Goal: Feedback & Contribution: Contribute content

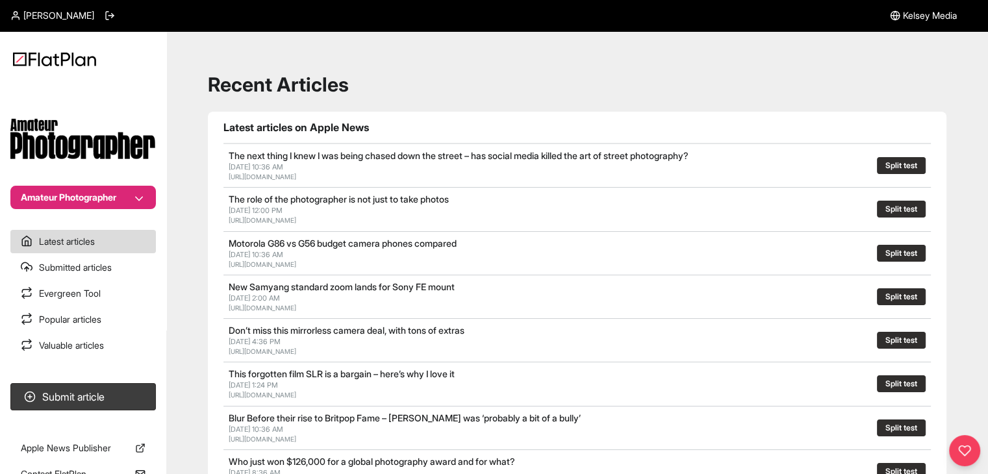
click at [150, 180] on section "Amateur Photographer" at bounding box center [83, 145] width 166 height 127
click at [143, 204] on button "Amateur Photographer" at bounding box center [83, 197] width 146 height 23
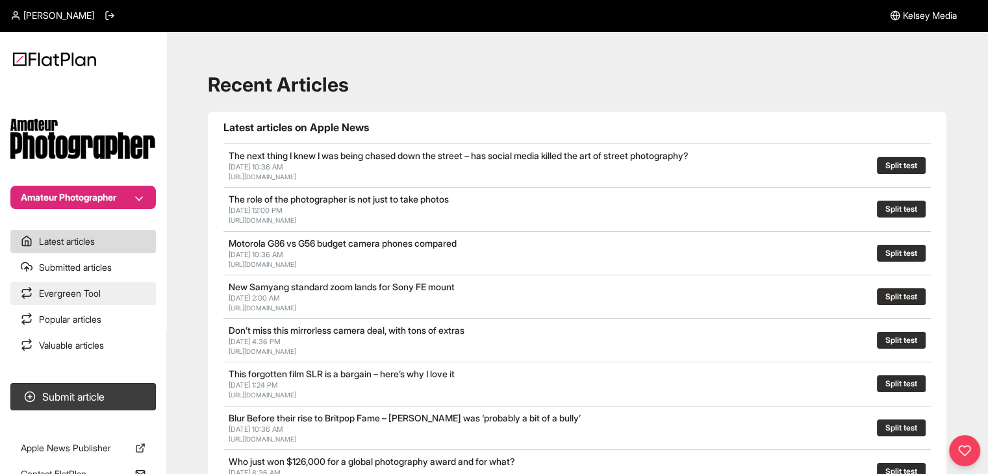
click at [90, 288] on link "Evergreen Tool" at bounding box center [83, 293] width 146 height 23
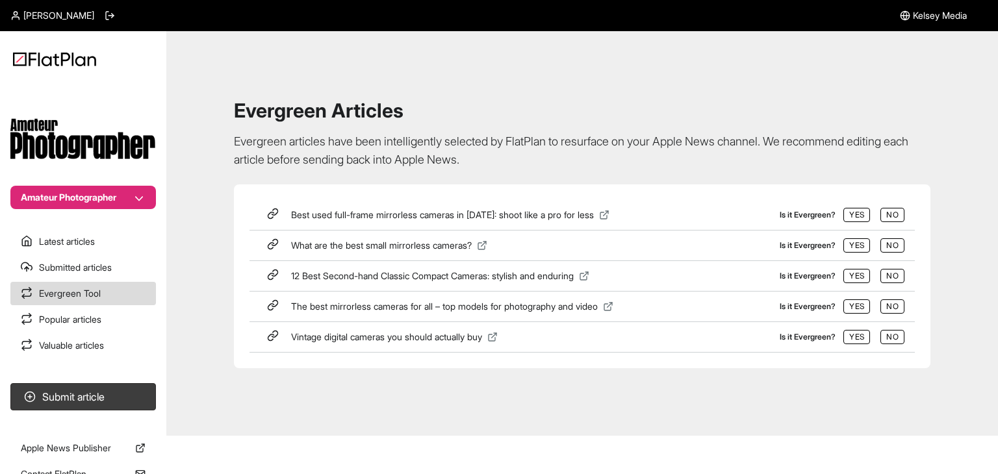
click at [114, 206] on button "Amateur Photographer" at bounding box center [83, 197] width 146 height 23
click at [96, 259] on button "Stuff" at bounding box center [91, 268] width 114 height 23
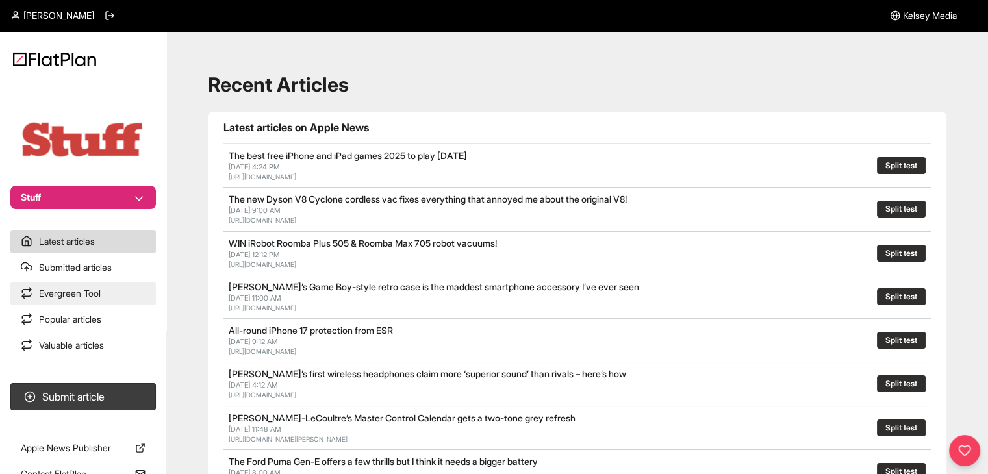
click at [98, 285] on link "Evergreen Tool" at bounding box center [83, 293] width 146 height 23
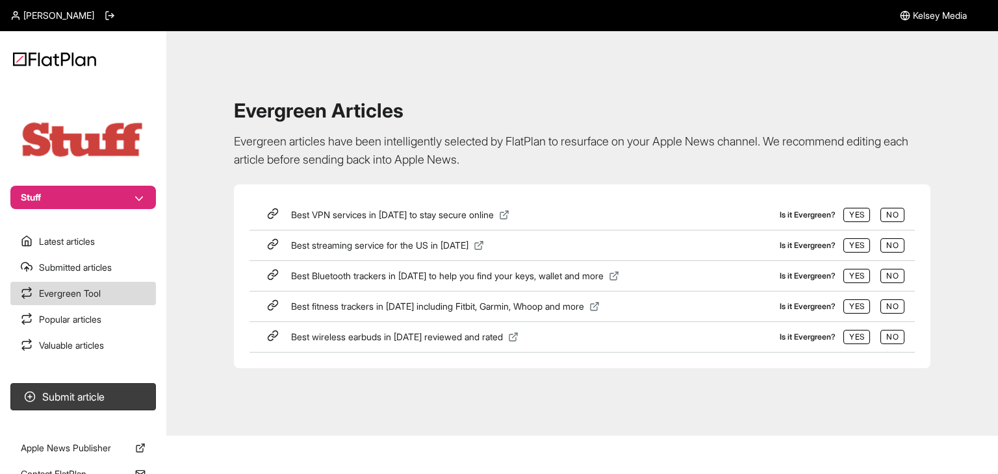
click at [278, 211] on icon at bounding box center [273, 214] width 12 height 12
click at [854, 209] on button "Yes" at bounding box center [856, 215] width 27 height 14
click at [645, 187] on section "Best VPN services in 2025 to stay secure online Is it Evergreen? Yes No Best st…" at bounding box center [582, 276] width 696 height 184
click at [107, 289] on link "Evergreen Tool" at bounding box center [83, 293] width 146 height 23
click at [106, 262] on link "Submitted articles" at bounding box center [83, 267] width 146 height 23
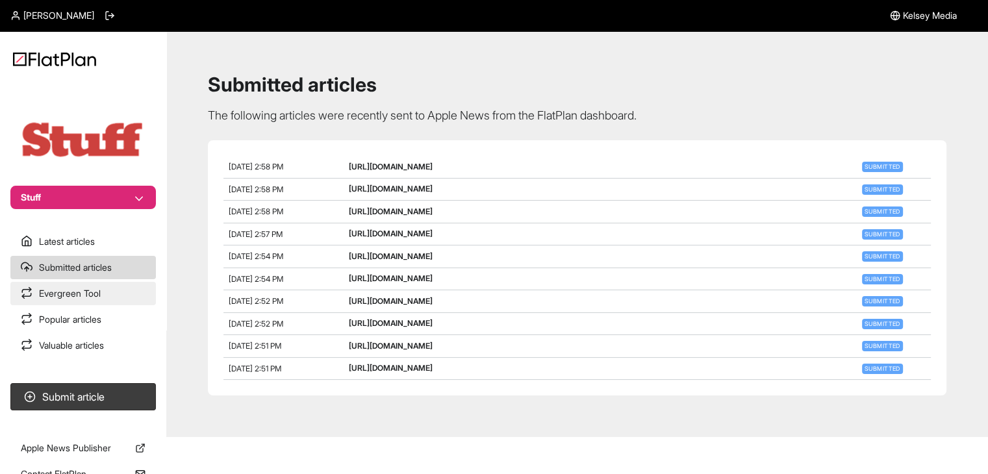
click at [114, 297] on link "Evergreen Tool" at bounding box center [83, 293] width 146 height 23
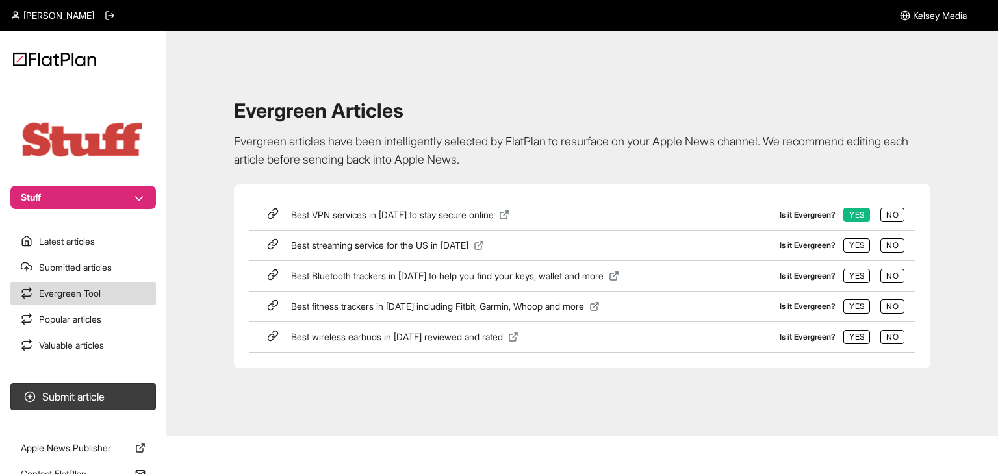
click at [506, 214] on icon at bounding box center [504, 215] width 10 height 10
click at [106, 394] on button "Submit article" at bounding box center [83, 396] width 146 height 27
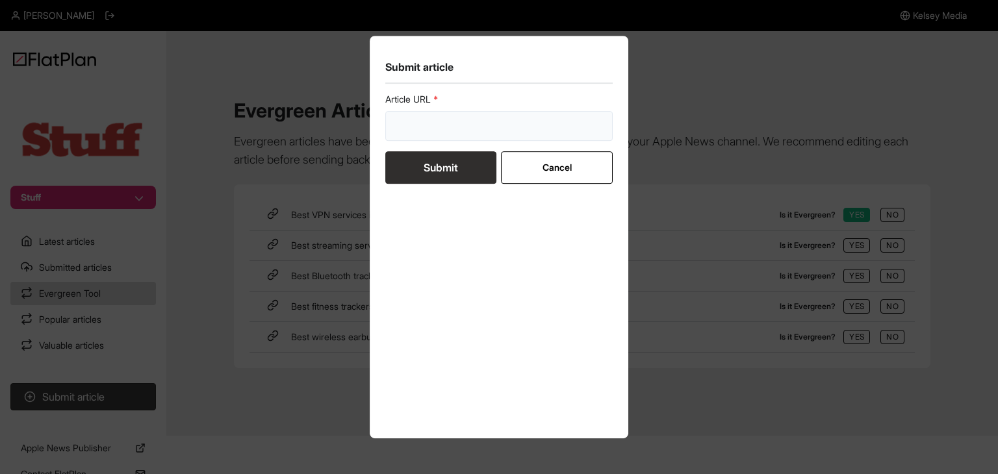
click at [448, 116] on input "url" at bounding box center [498, 126] width 227 height 30
paste input "https://www.stuff.tv/features/best-camera-drones/"
type input "https://www.stuff.tv/features/best-camera-drones/"
click at [448, 155] on button "Submit" at bounding box center [440, 167] width 111 height 32
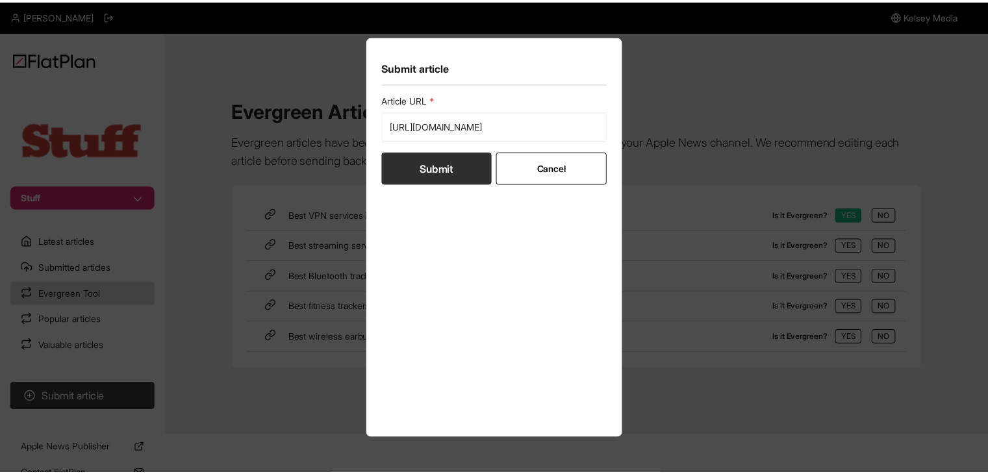
scroll to position [0, 0]
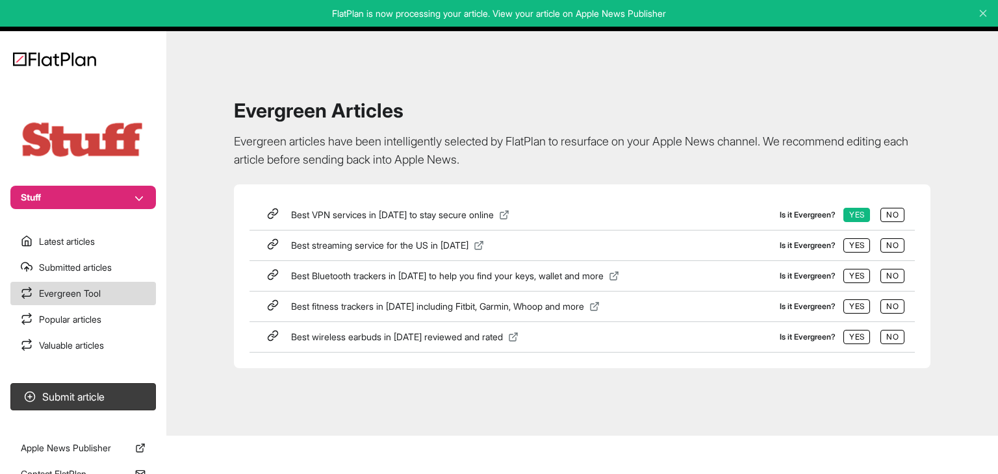
click at [70, 253] on section "Latest articles Submitted articles Evergreen Tool Popular articles Valuable art…" at bounding box center [83, 293] width 166 height 127
click at [69, 249] on link "Latest articles" at bounding box center [83, 241] width 146 height 23
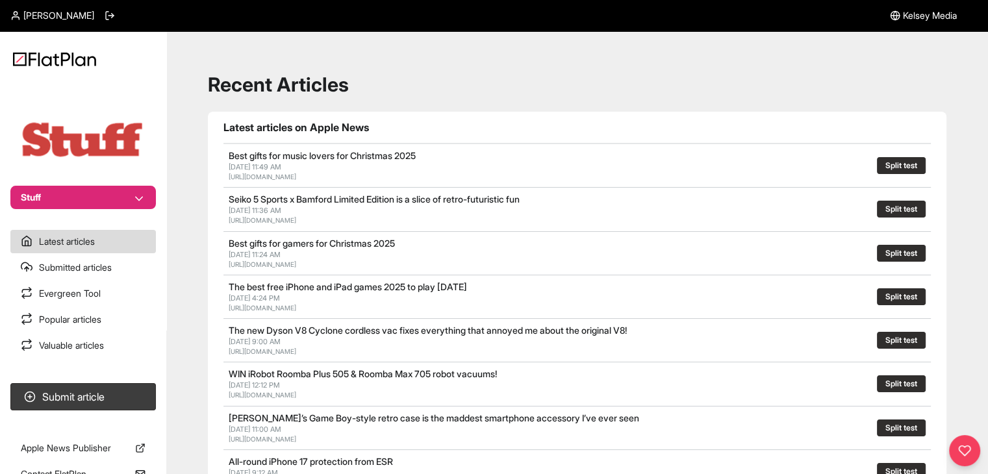
click at [129, 197] on button "Stuff" at bounding box center [83, 197] width 146 height 23
